Goal: Find specific page/section: Find specific page/section

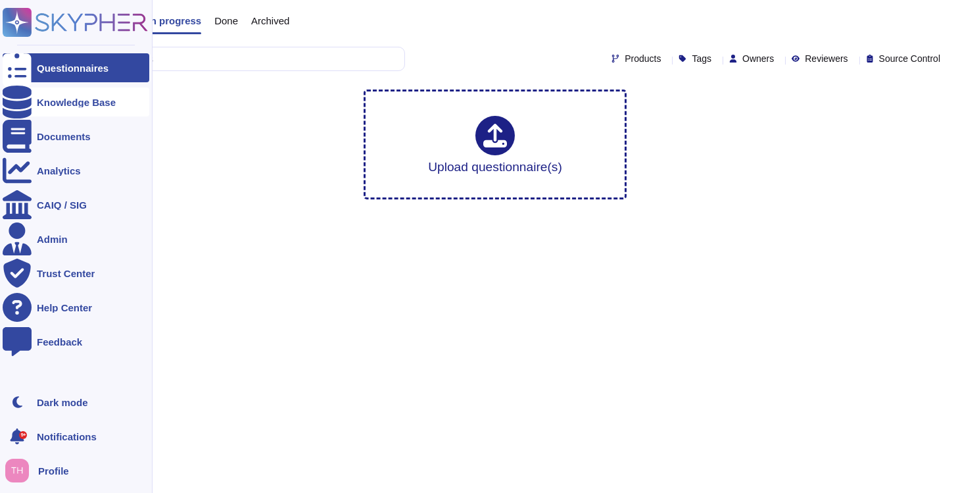
click at [18, 103] on icon at bounding box center [17, 101] width 29 height 33
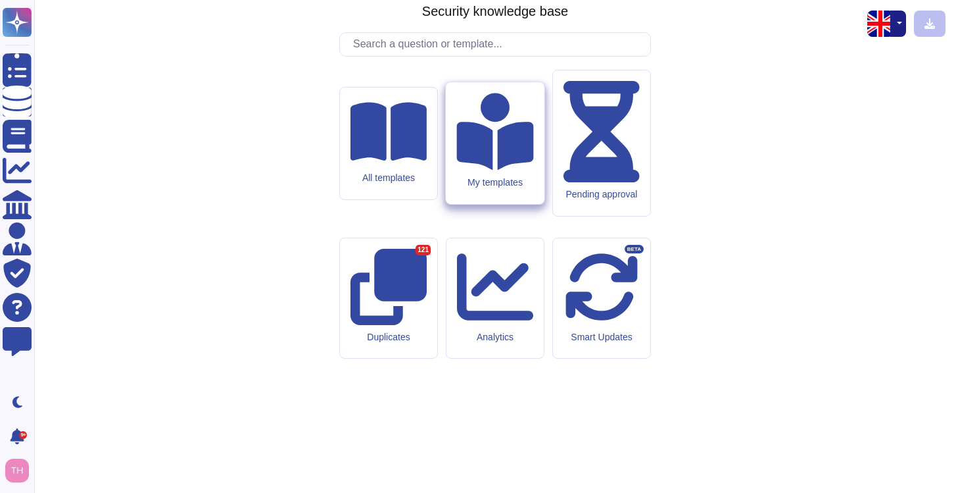
click at [500, 170] on icon at bounding box center [494, 131] width 77 height 77
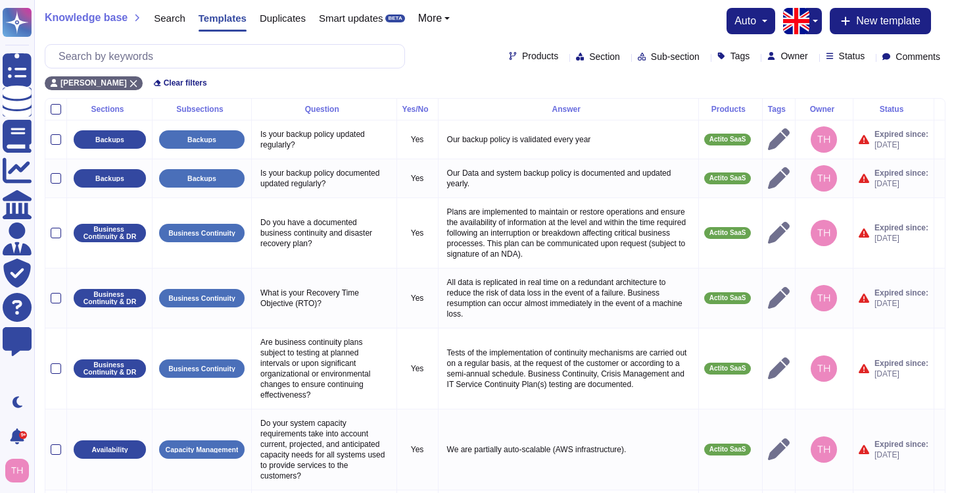
click at [555, 21] on div "Knowledge base Search Templates Duplicates Smart updates BETA More auto New tem…" at bounding box center [495, 21] width 901 height 26
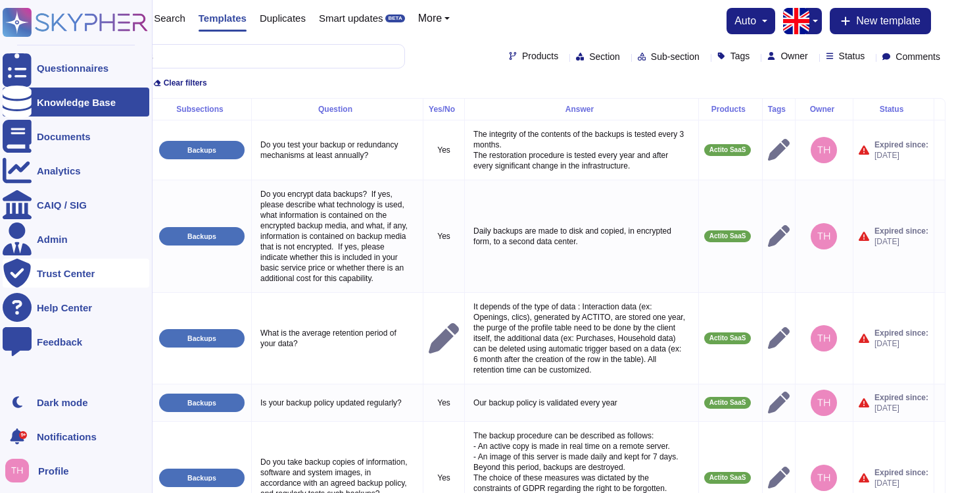
click at [62, 281] on div "Trust Center" at bounding box center [76, 272] width 147 height 29
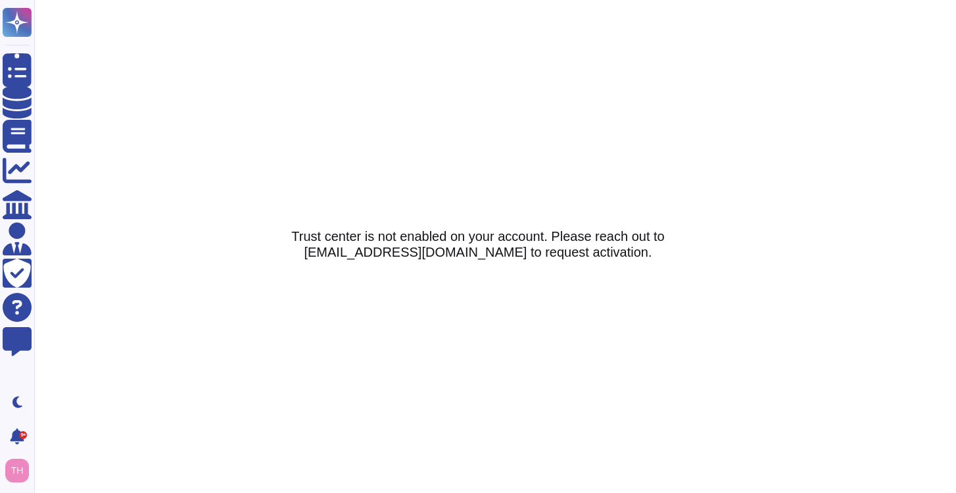
click at [360, 256] on h5 "Trust center is not enabled on your account. Please reach out to support@skyphe…" at bounding box center [478, 244] width 478 height 32
drag, startPoint x: 358, startPoint y: 256, endPoint x: 475, endPoint y: 255, distance: 117.1
click at [475, 255] on h5 "Trust center is not enabled on your account. Please reach out to support@skyphe…" at bounding box center [478, 244] width 478 height 32
drag, startPoint x: 475, startPoint y: 255, endPoint x: 353, endPoint y: 255, distance: 121.7
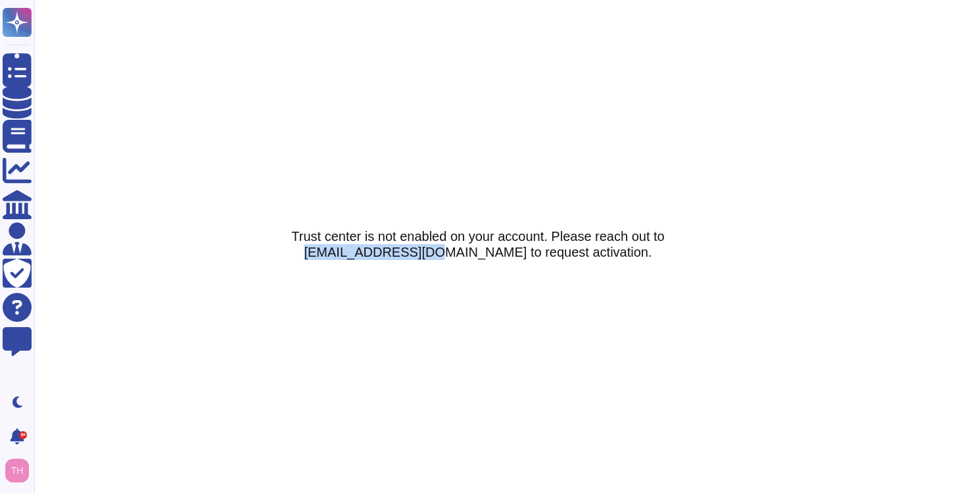
click at [353, 255] on h5 "Trust center is not enabled on your account. Please reach out to support@skyphe…" at bounding box center [478, 244] width 478 height 32
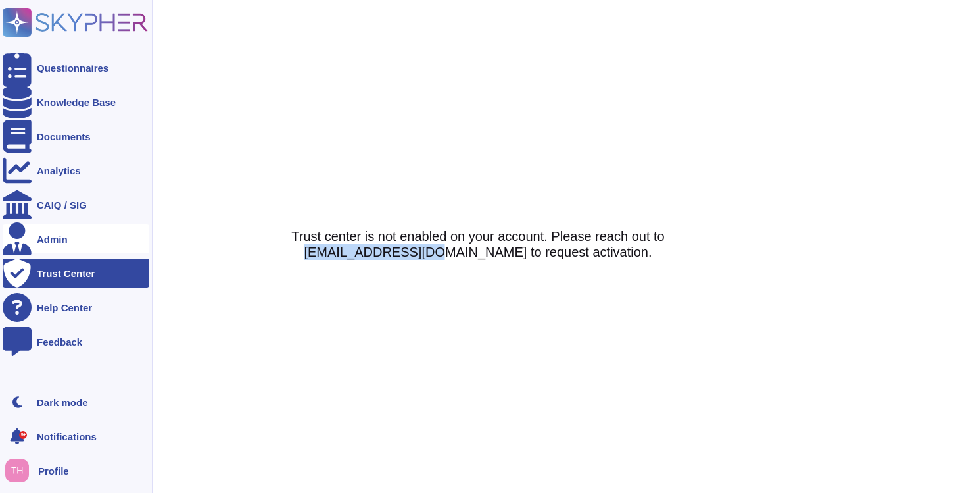
click at [59, 244] on div "Admin" at bounding box center [76, 238] width 147 height 29
